Goal: Communication & Community: Answer question/provide support

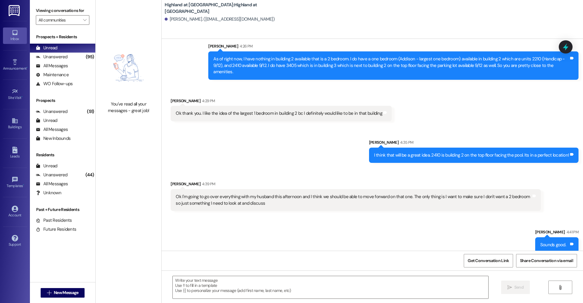
scroll to position [179, 0]
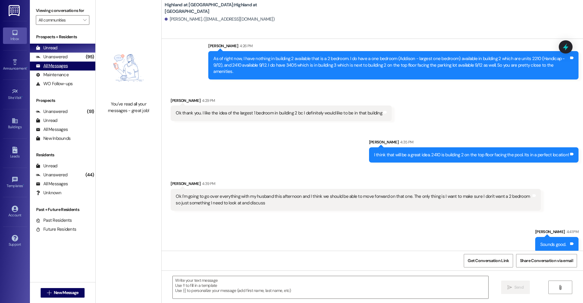
click at [48, 65] on div "All Messages" at bounding box center [52, 66] width 32 height 6
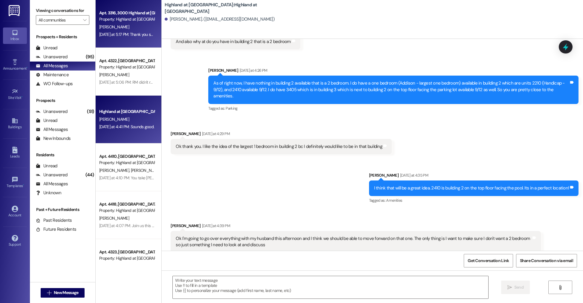
click at [100, 29] on span "[PERSON_NAME]" at bounding box center [114, 26] width 30 height 5
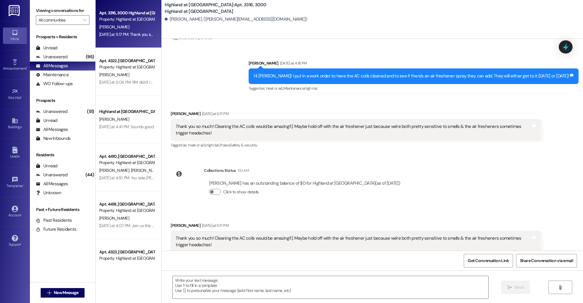
scroll to position [1941, 0]
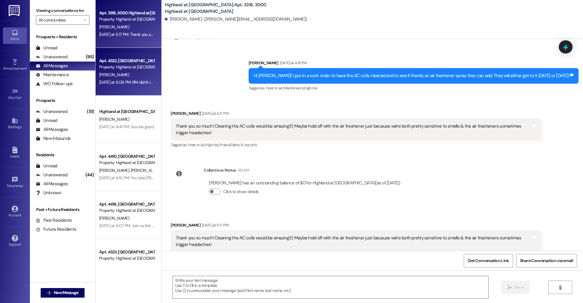
click at [133, 72] on div "[PERSON_NAME]" at bounding box center [127, 74] width 56 height 7
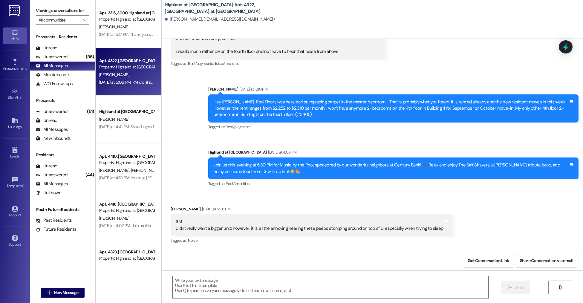
scroll to position [8166, 0]
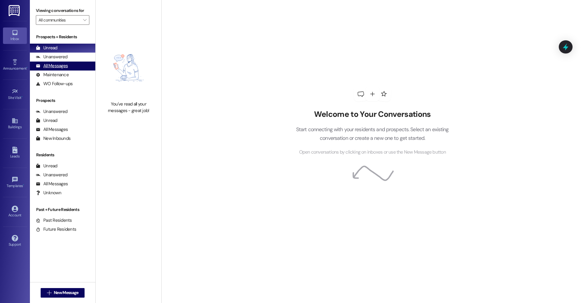
click at [61, 70] on div "All Messages (undefined)" at bounding box center [62, 66] width 65 height 9
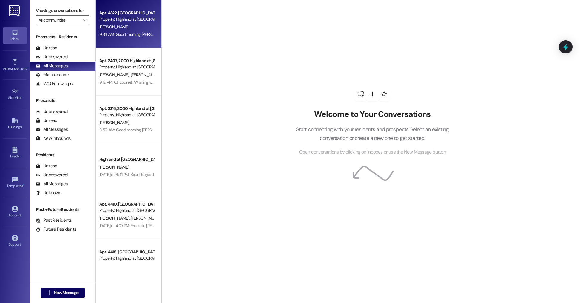
click at [104, 39] on div "Apt. 4322, 4000 Highland at [GEOGRAPHIC_DATA] Property: [GEOGRAPHIC_DATA] at [G…" at bounding box center [129, 24] width 66 height 48
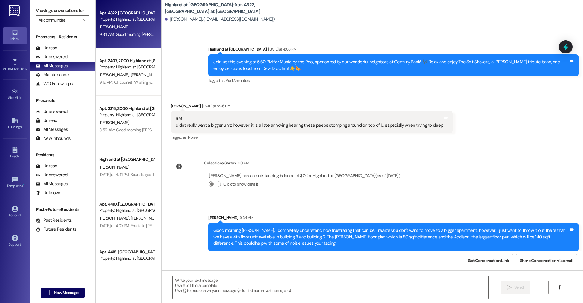
scroll to position [8229, 0]
